Goal: Find specific page/section: Find specific page/section

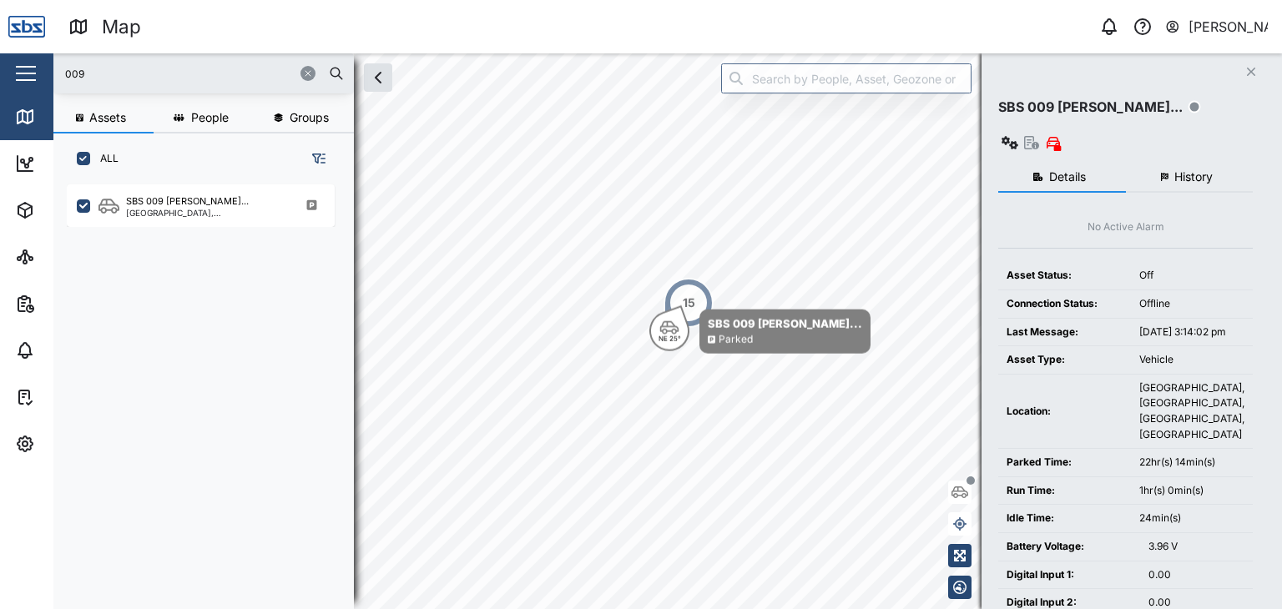
scroll to position [404, 260]
drag, startPoint x: 93, startPoint y: 71, endPoint x: 14, endPoint y: 68, distance: 79.3
click at [14, 68] on div "Map 0 [PERSON_NAME] Close Map Dashboard Assets ATS Camera Generator Personnel T…" at bounding box center [641, 304] width 1282 height 609
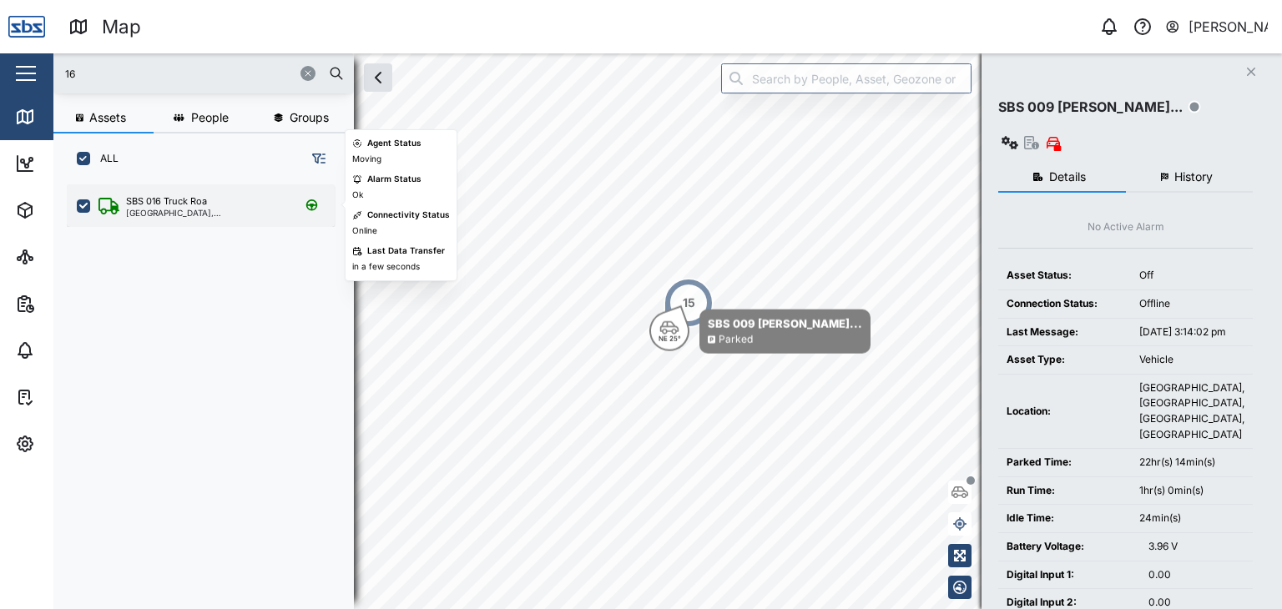
click at [191, 217] on div "SBS 016 Truck Roa [GEOGRAPHIC_DATA], [GEOGRAPHIC_DATA]" at bounding box center [201, 205] width 268 height 43
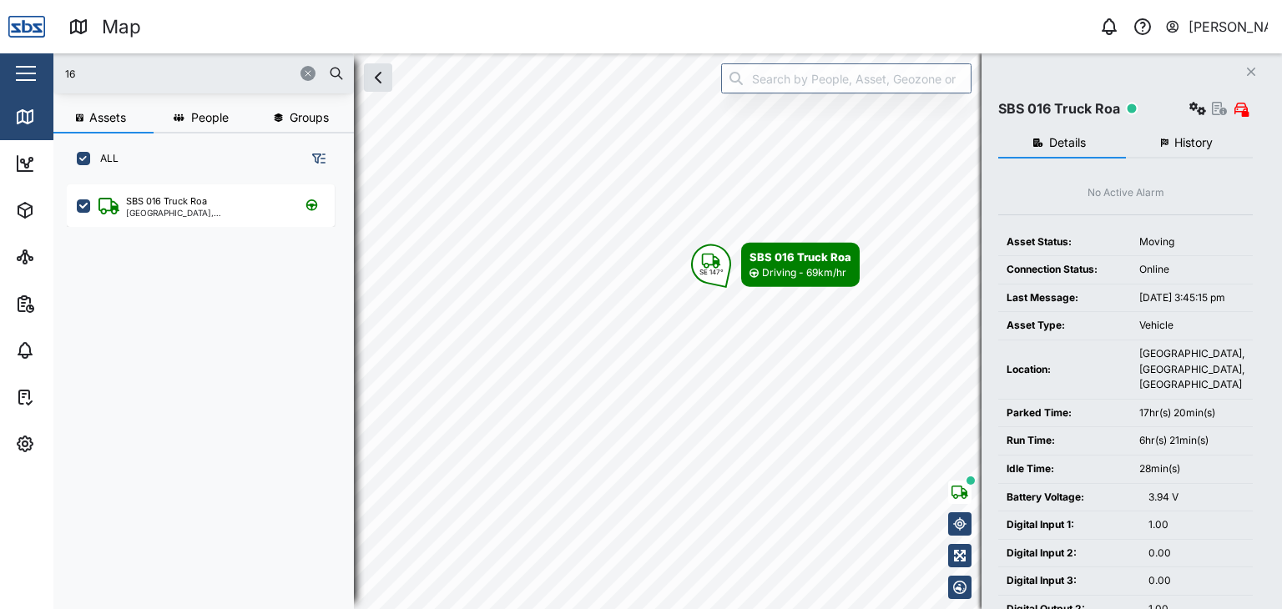
drag, startPoint x: 83, startPoint y: 78, endPoint x: 0, endPoint y: 76, distance: 83.5
click at [0, 76] on div "Map 0 [PERSON_NAME] Close Map Dashboard Assets ATS Camera Generator Personnel T…" at bounding box center [641, 304] width 1282 height 609
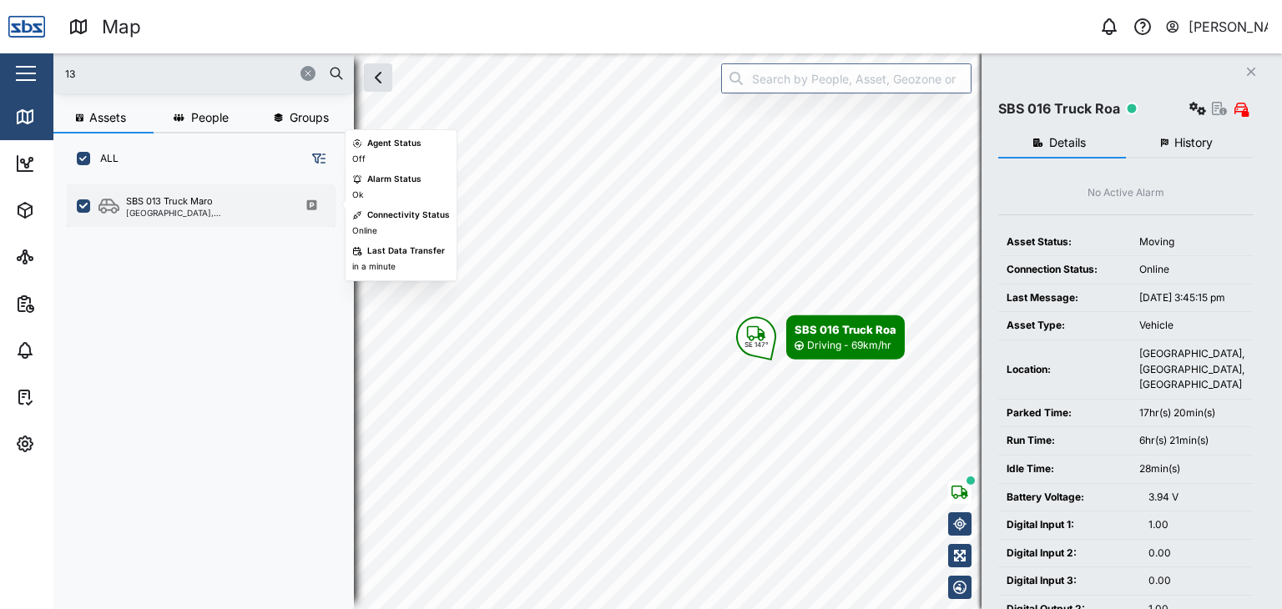
click at [197, 214] on div "[GEOGRAPHIC_DATA], [GEOGRAPHIC_DATA]" at bounding box center [205, 213] width 159 height 8
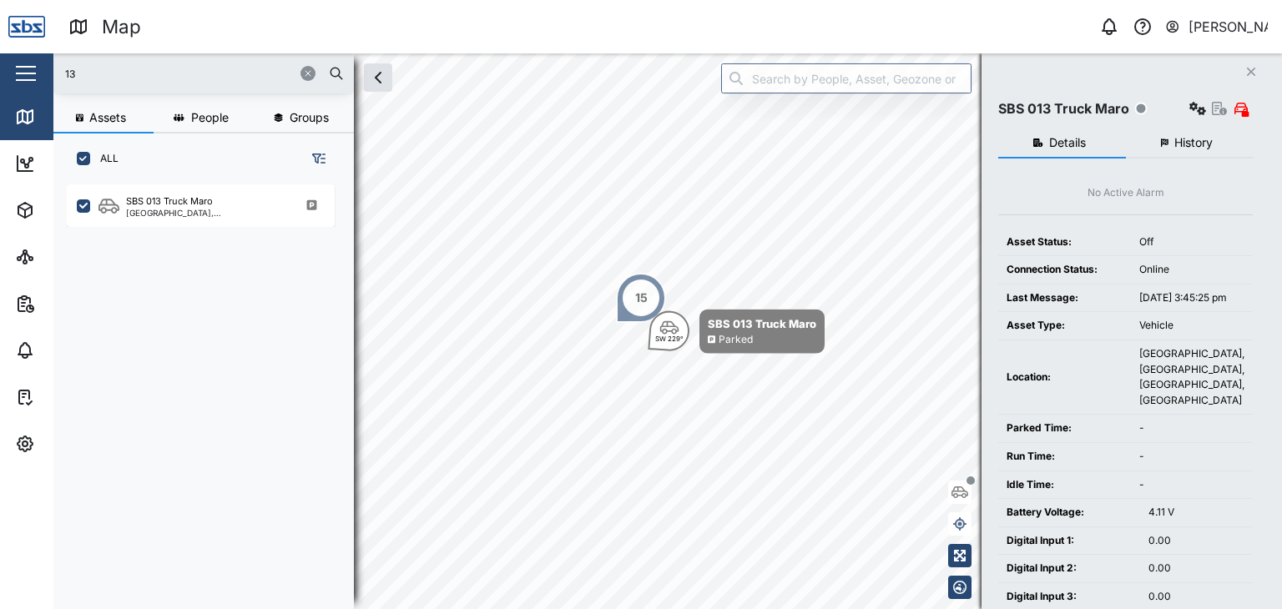
drag, startPoint x: 98, startPoint y: 72, endPoint x: 22, endPoint y: 73, distance: 75.9
click at [22, 73] on div "Map 0 [PERSON_NAME] Close Map Dashboard Assets ATS Camera Generator Personnel T…" at bounding box center [641, 304] width 1282 height 609
type input "29"
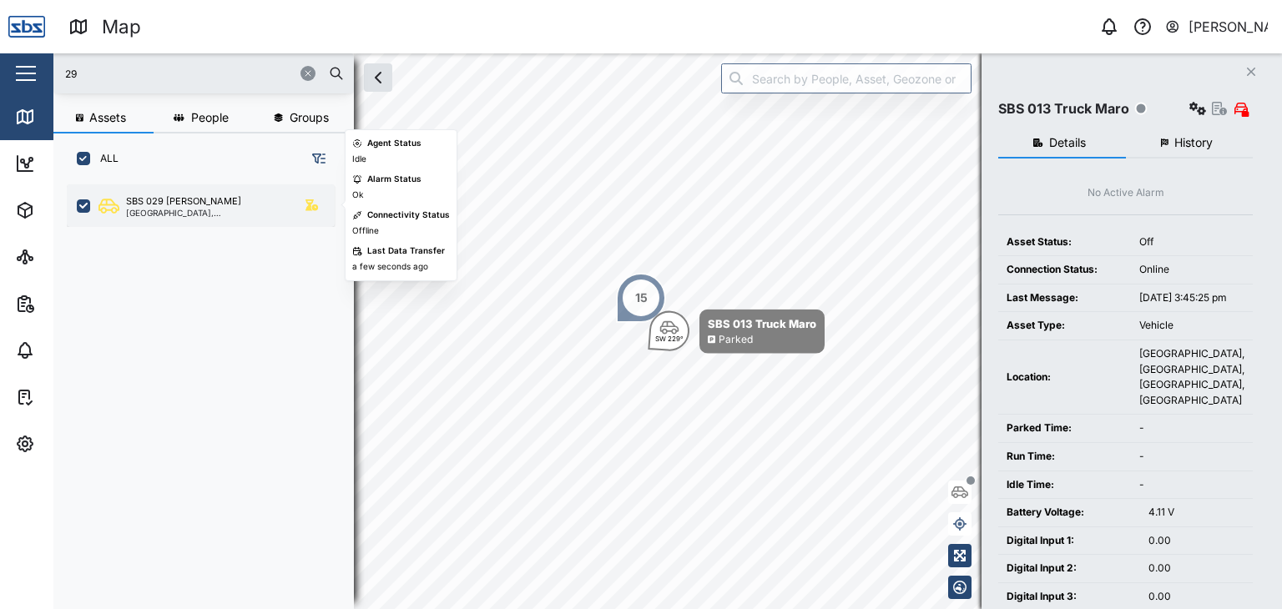
click at [199, 198] on div "SBS 029 [PERSON_NAME]" at bounding box center [205, 201] width 159 height 14
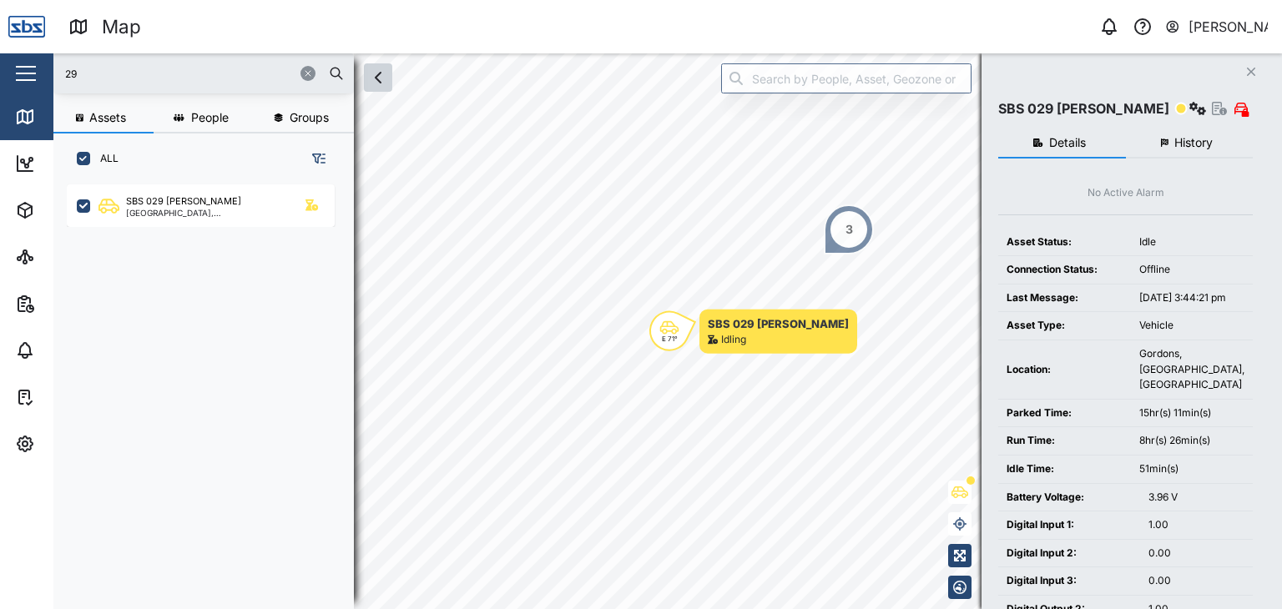
click at [380, 87] on icon "button" at bounding box center [378, 78] width 20 height 20
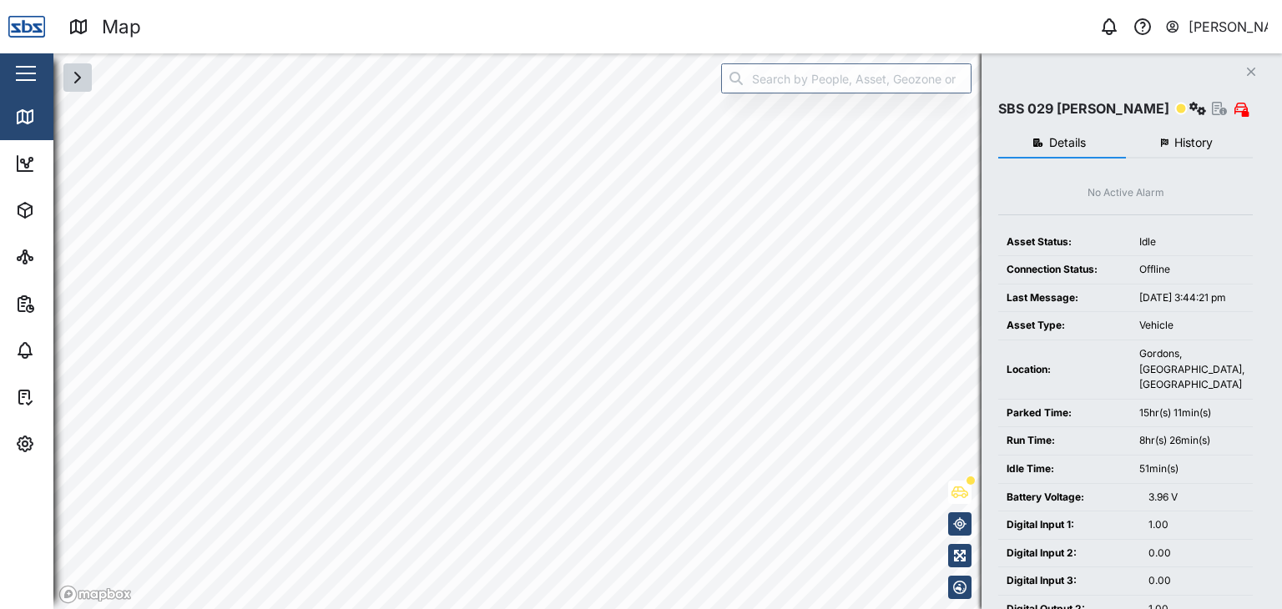
click at [1252, 67] on icon "Close" at bounding box center [1251, 71] width 10 height 13
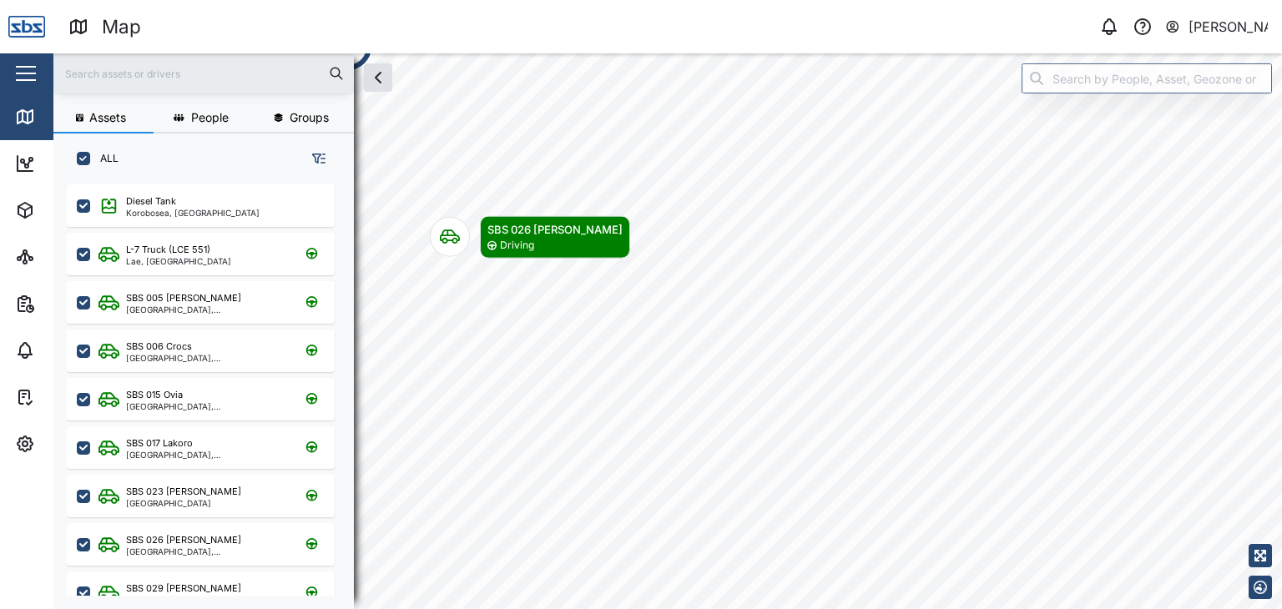
click at [88, 68] on input "text" at bounding box center [203, 73] width 280 height 25
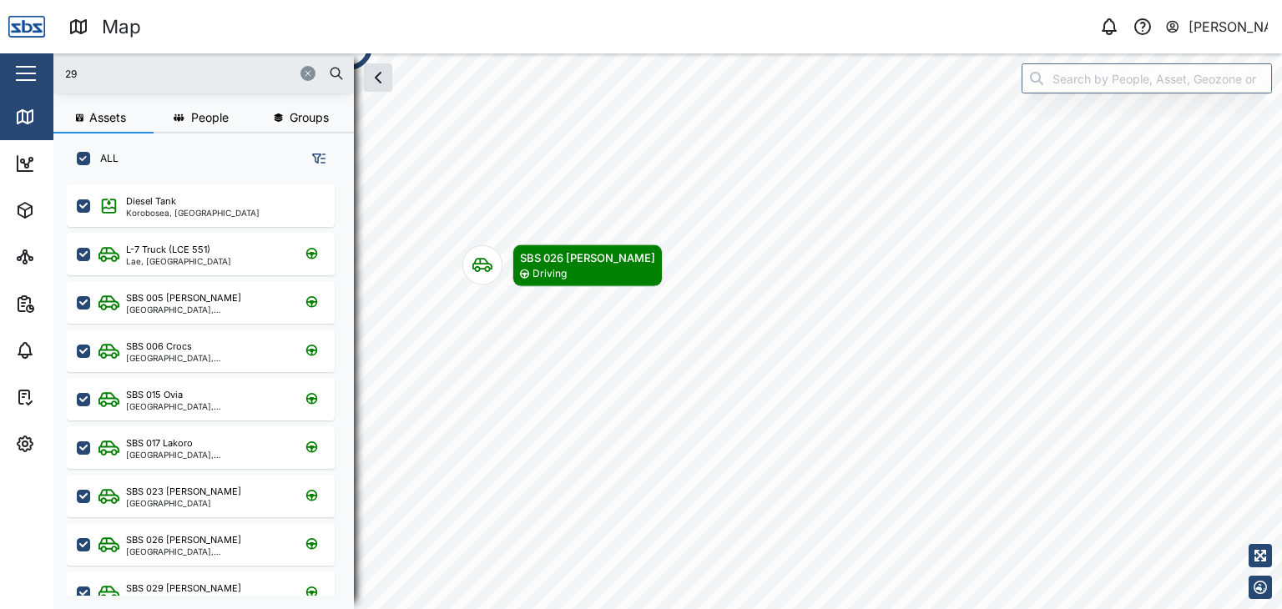
type input "29"
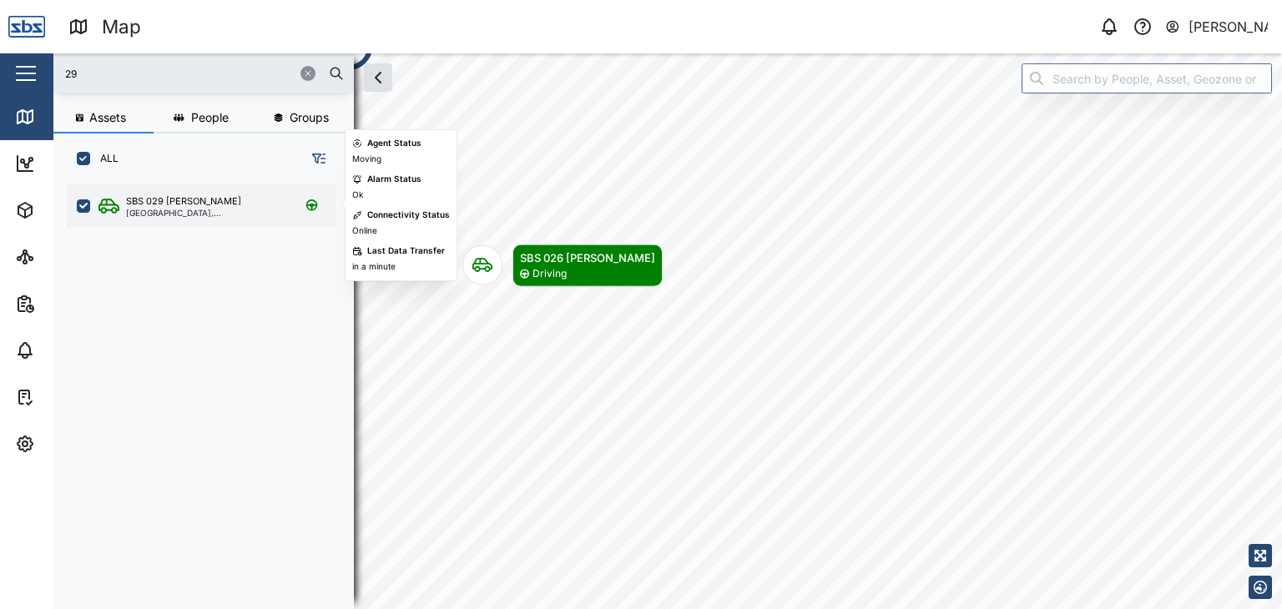
click at [194, 204] on div "SBS 029 [PERSON_NAME]" at bounding box center [183, 201] width 115 height 14
